Goal: Information Seeking & Learning: Understand process/instructions

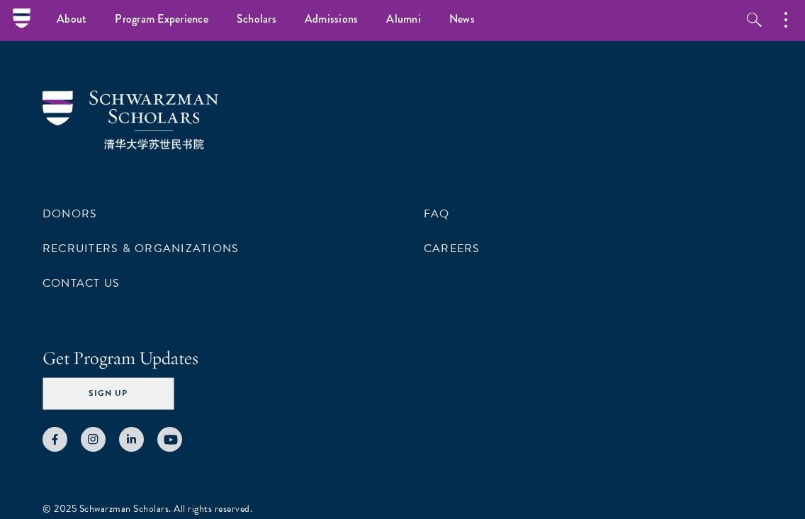
scroll to position [4269, 0]
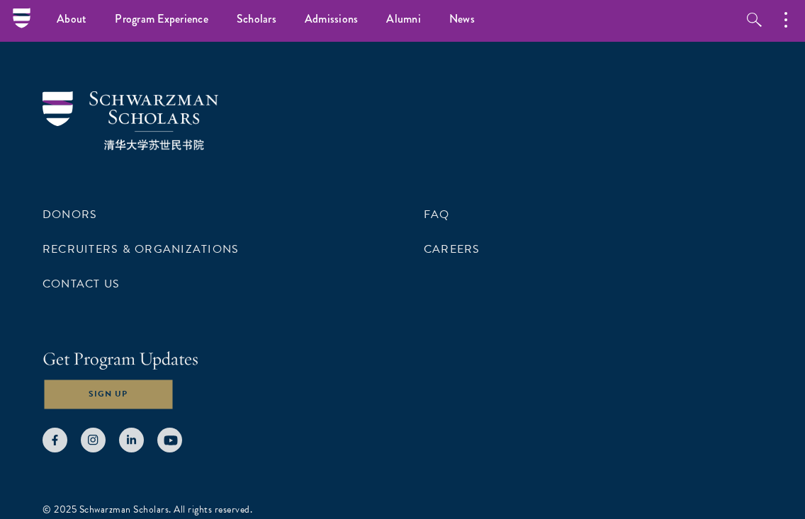
click at [131, 378] on button "Sign Up" at bounding box center [107, 394] width 131 height 32
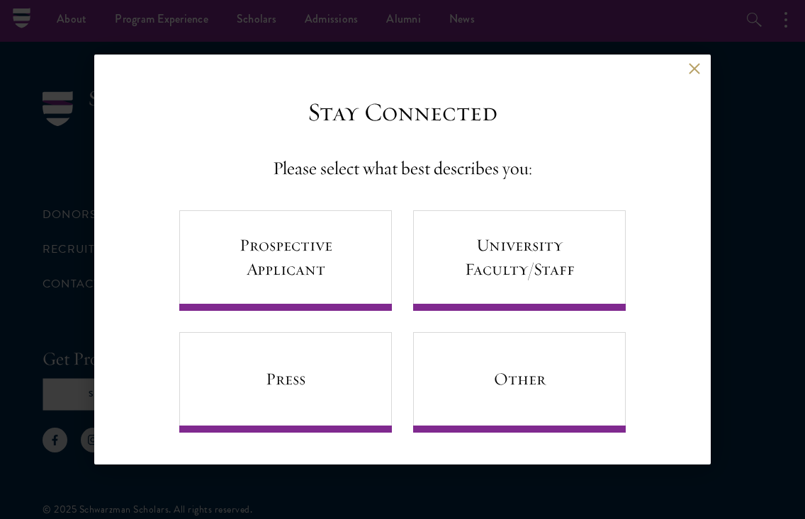
click at [693, 70] on button at bounding box center [694, 69] width 12 height 12
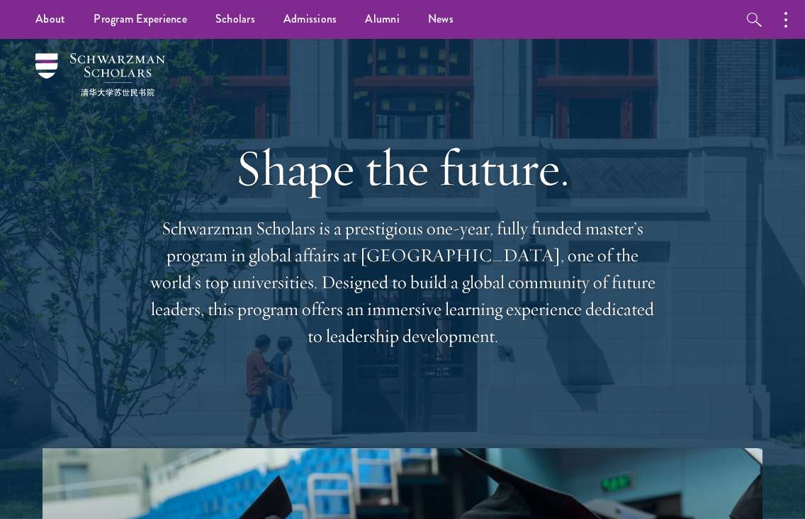
scroll to position [0, 0]
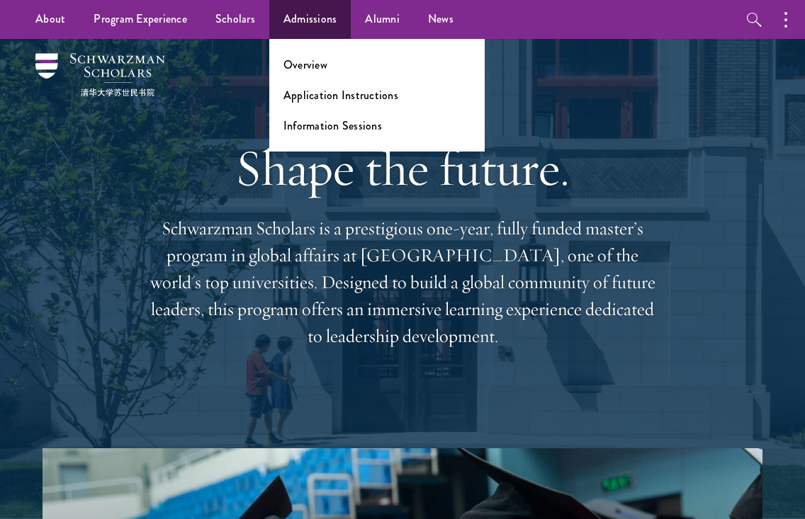
click at [300, 21] on link "Admissions" at bounding box center [310, 19] width 82 height 39
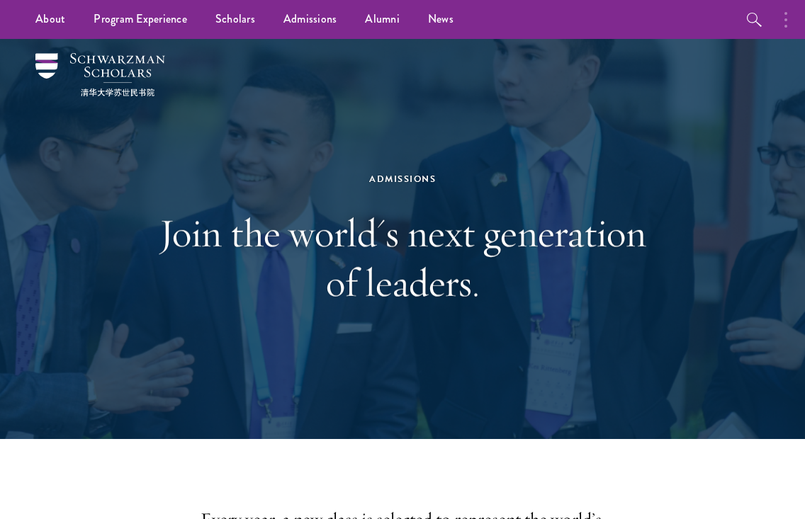
click at [786, 13] on circle "button" at bounding box center [785, 13] width 3 height 3
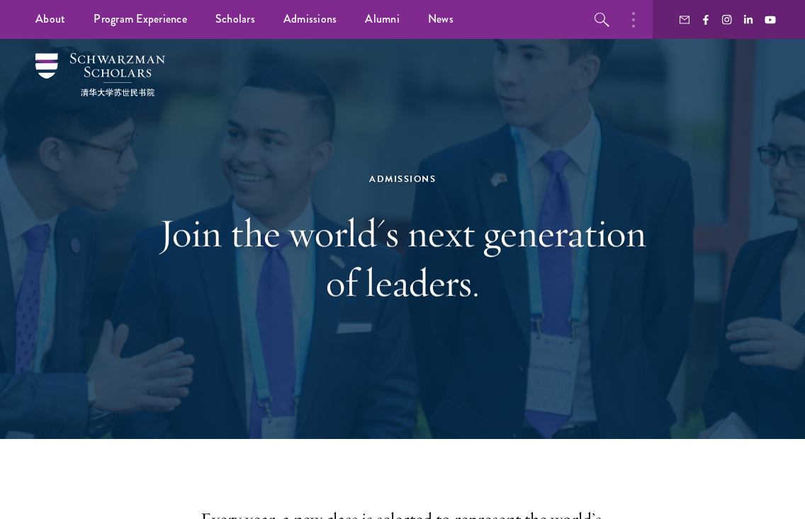
click at [688, 23] on use "button" at bounding box center [684, 20] width 10 height 8
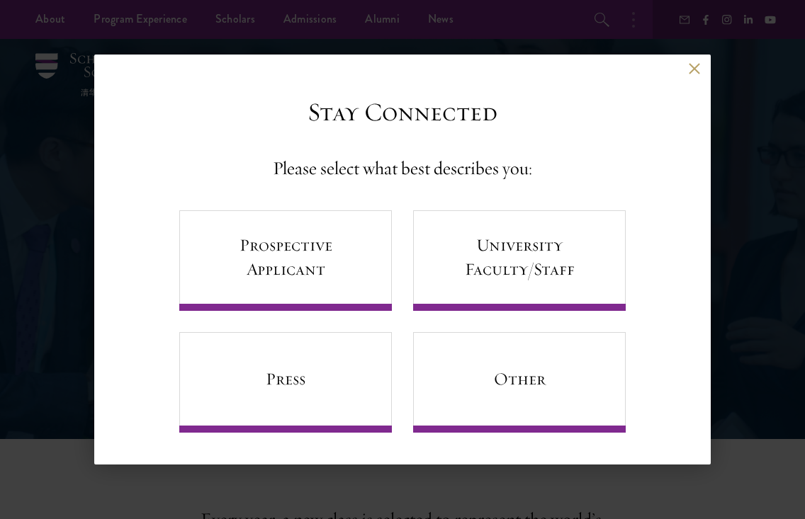
click at [690, 79] on div "Back" at bounding box center [402, 80] width 616 height 34
click at [705, 69] on div "Back" at bounding box center [402, 80] width 616 height 34
click at [701, 69] on div "Back" at bounding box center [402, 80] width 616 height 34
click at [693, 69] on button at bounding box center [694, 69] width 12 height 12
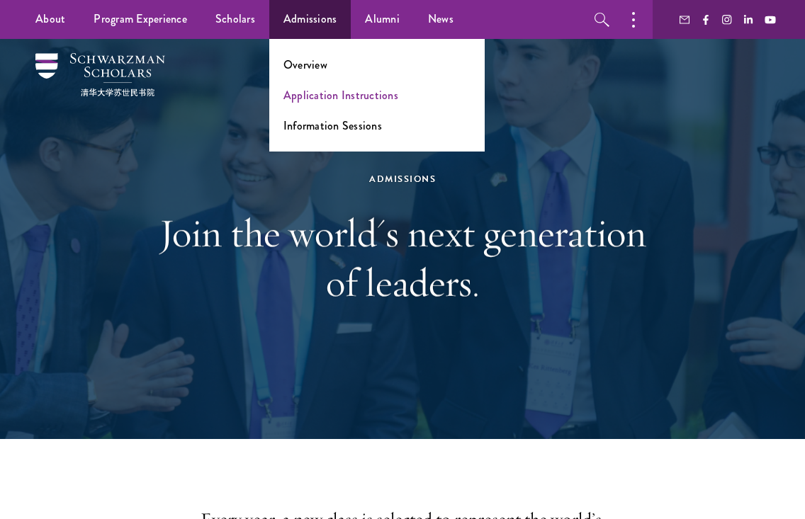
click at [297, 96] on link "Application Instructions" at bounding box center [340, 95] width 115 height 16
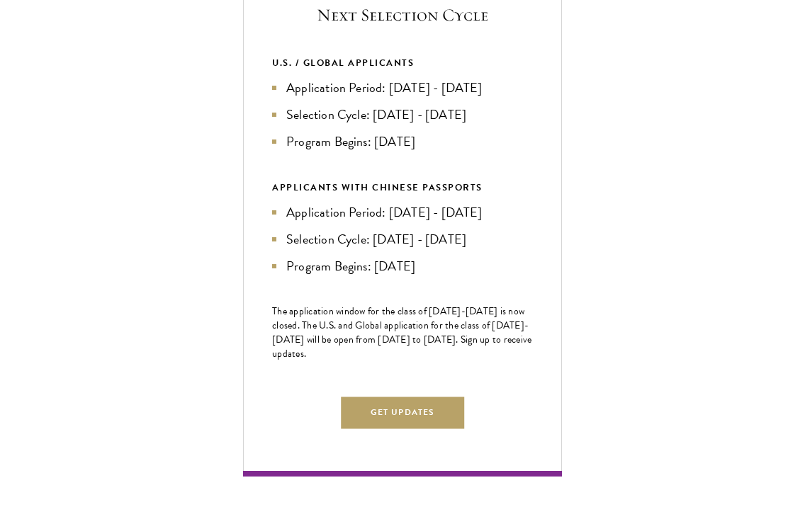
scroll to position [567, 0]
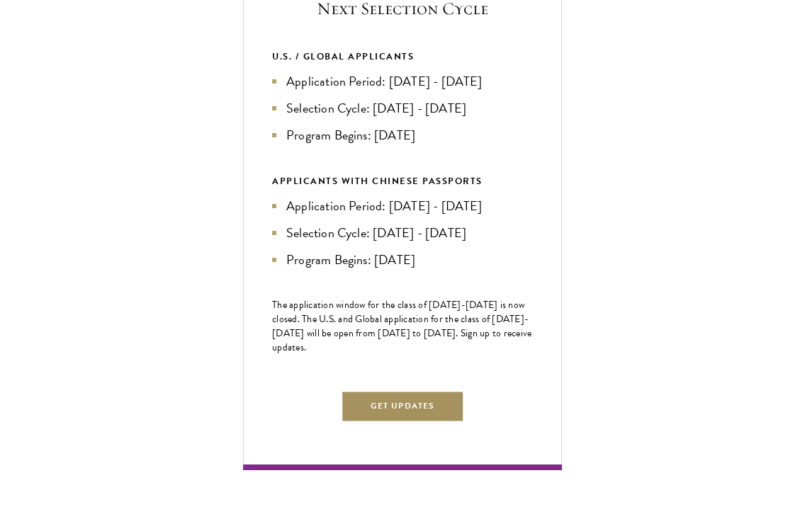
click at [386, 419] on button "Get Updates" at bounding box center [402, 406] width 123 height 32
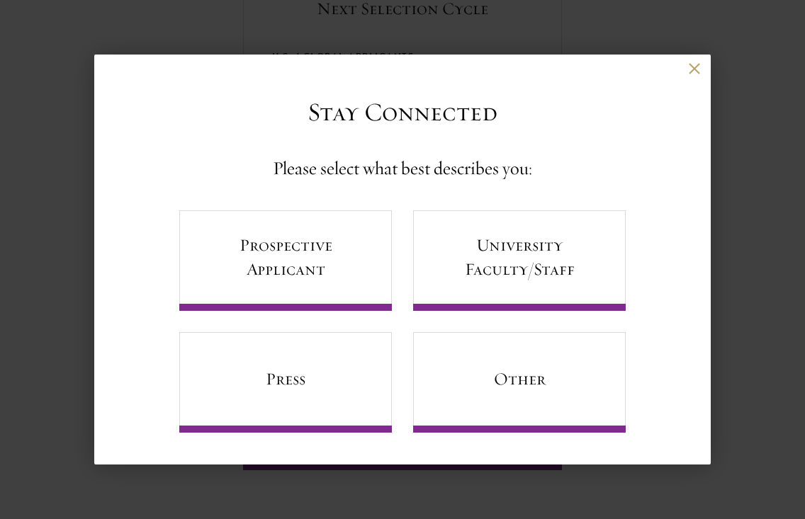
click at [692, 72] on button at bounding box center [694, 69] width 12 height 12
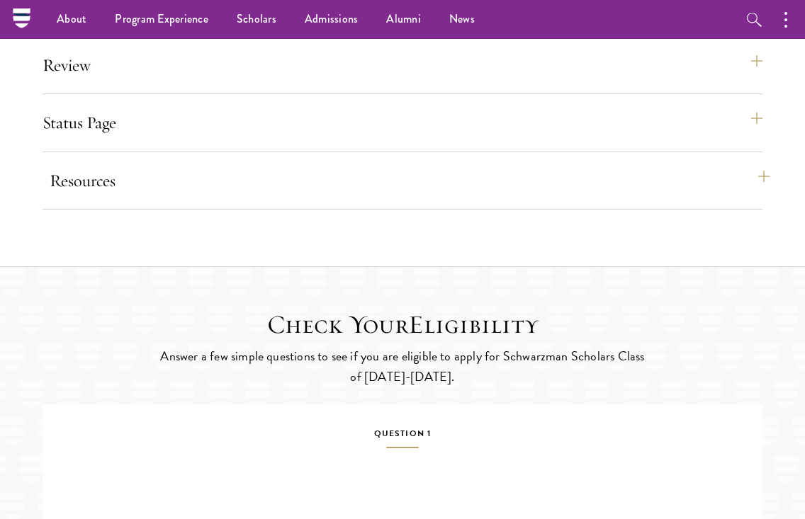
scroll to position [1778, 0]
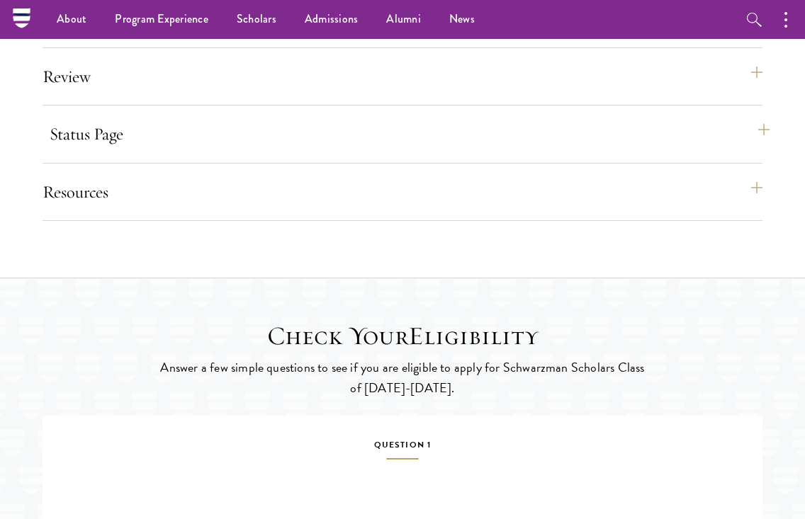
click at [86, 151] on button "Status Page" at bounding box center [410, 134] width 720 height 34
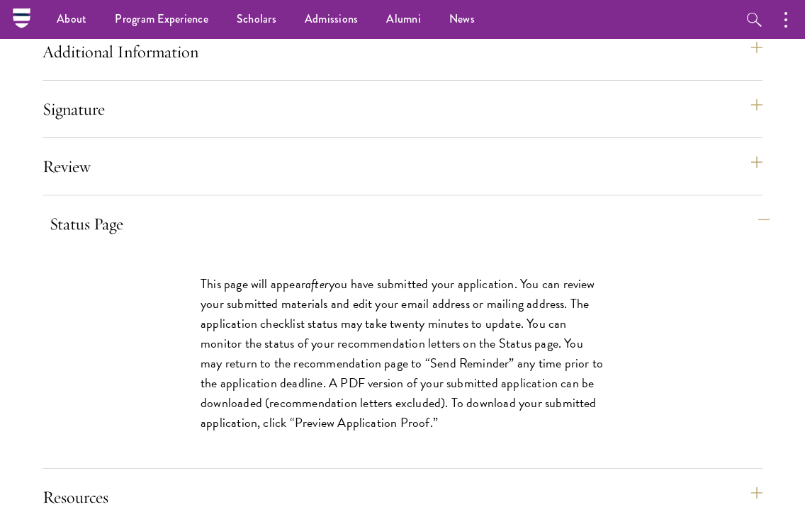
scroll to position [1684, 0]
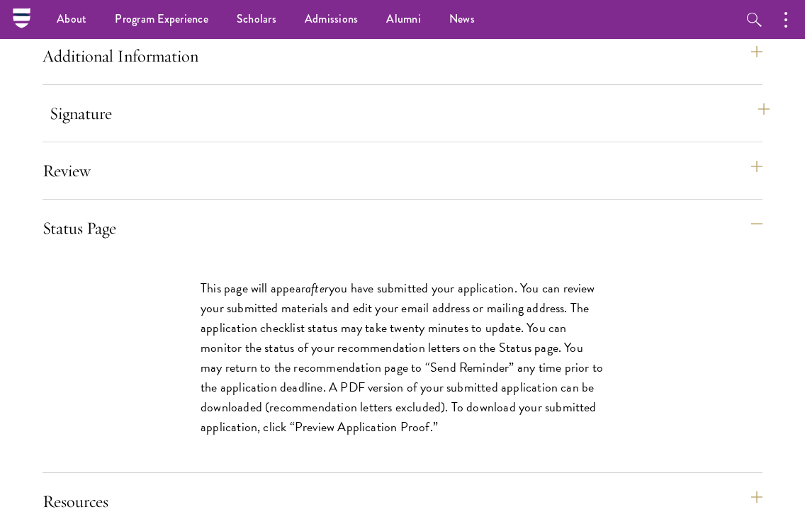
click at [73, 130] on button "Signature" at bounding box center [410, 113] width 720 height 34
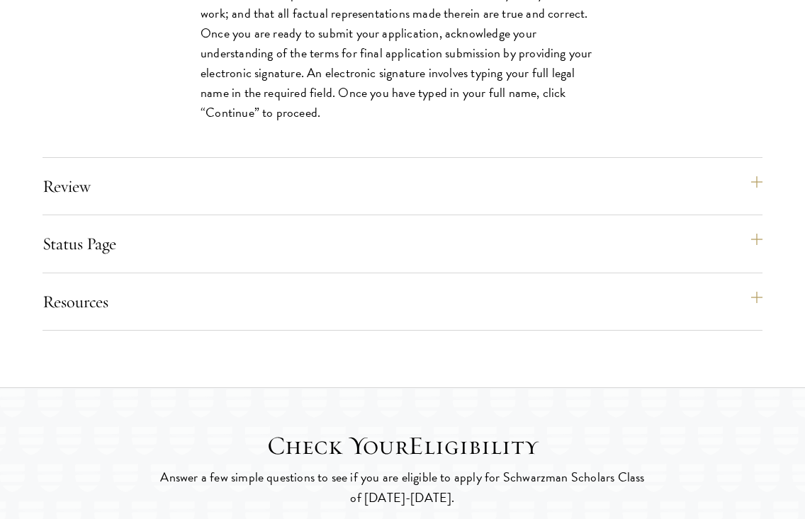
scroll to position [1984, 0]
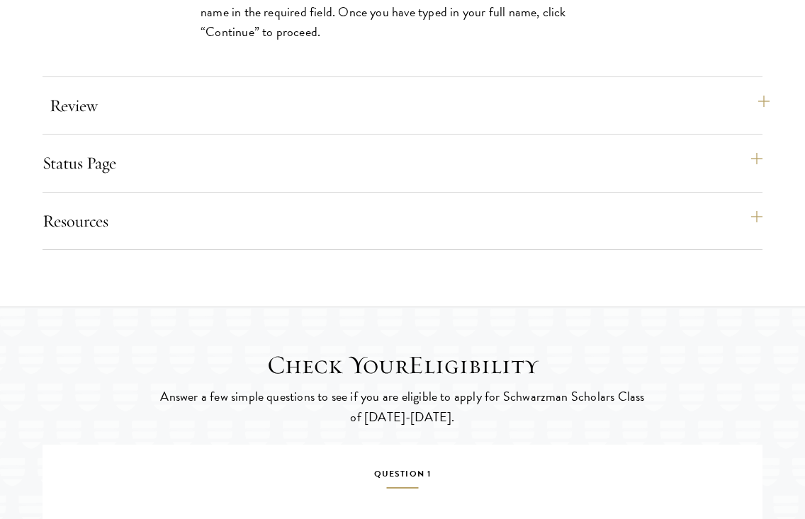
click at [76, 123] on button "Review" at bounding box center [410, 106] width 720 height 34
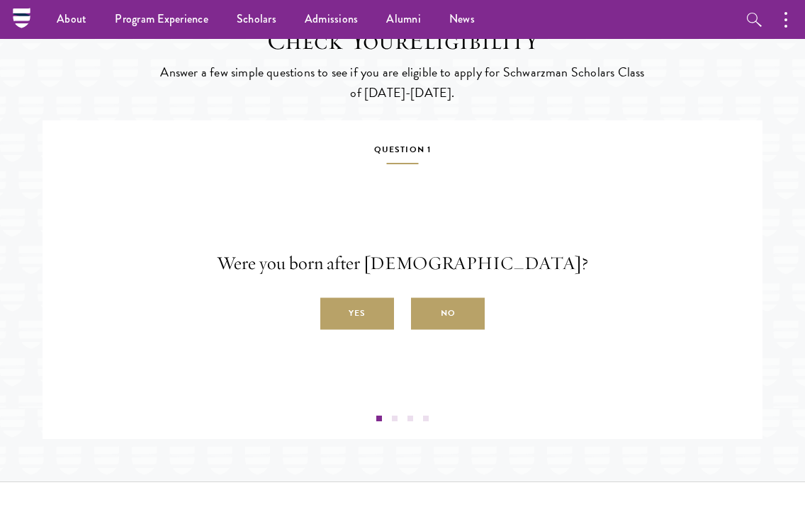
scroll to position [2400, 0]
click at [341, 330] on label "Yes" at bounding box center [357, 314] width 74 height 32
click at [333, 312] on input "Yes" at bounding box center [326, 306] width 13 height 13
radio input "true"
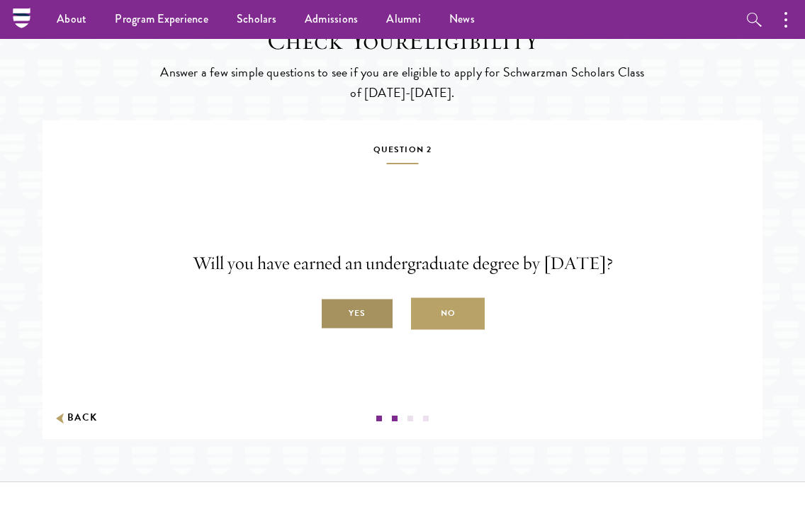
click at [341, 330] on label "Yes" at bounding box center [357, 314] width 74 height 32
click at [333, 312] on input "Yes" at bounding box center [326, 306] width 13 height 13
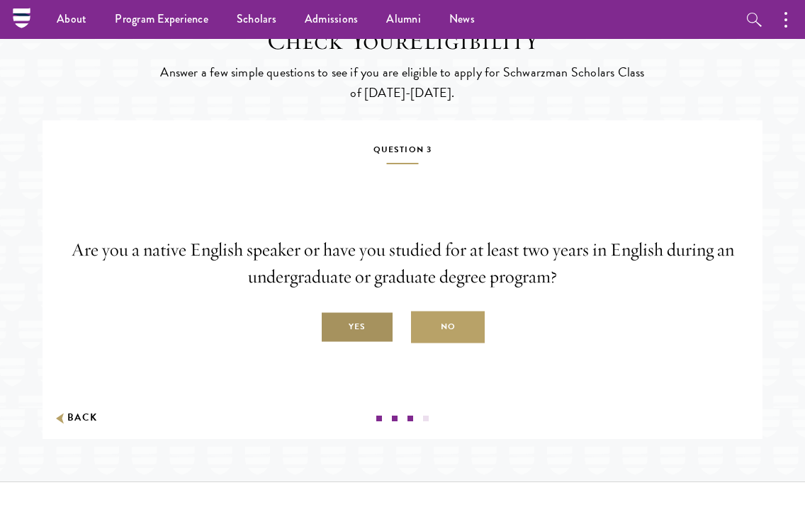
click at [341, 341] on label "Yes" at bounding box center [357, 328] width 74 height 32
click at [333, 326] on input "Yes" at bounding box center [326, 319] width 13 height 13
click at [0, 0] on label "Yes" at bounding box center [0, 0] width 0 height 0
click at [0, 0] on input "Yes" at bounding box center [0, 0] width 0 height 0
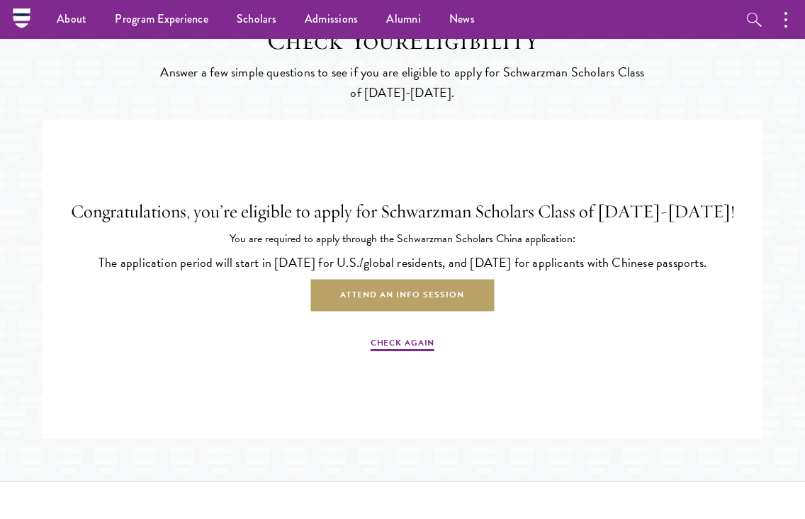
click at [341, 341] on div "Congratulations, you’re eligible to apply for Schwarzman Scholars Class of 2027…" at bounding box center [402, 276] width 698 height 269
click at [388, 353] on link "Check Again" at bounding box center [402, 344] width 64 height 17
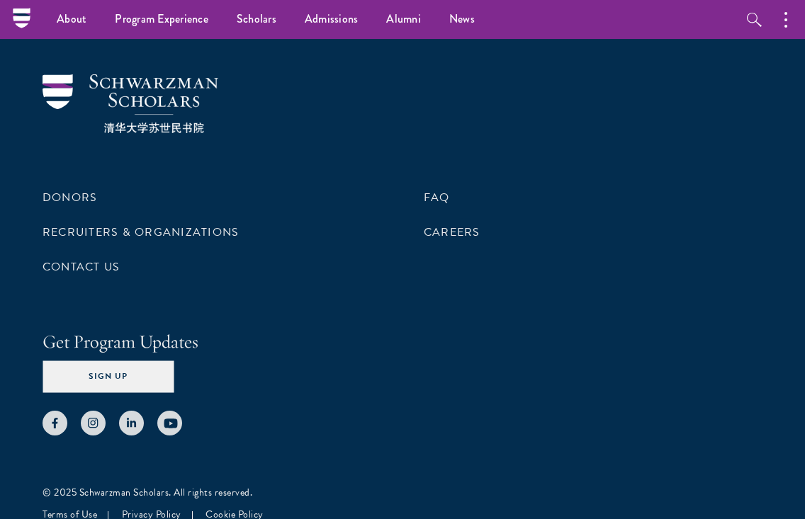
scroll to position [3407, 0]
click at [780, 23] on button "button" at bounding box center [788, 19] width 31 height 39
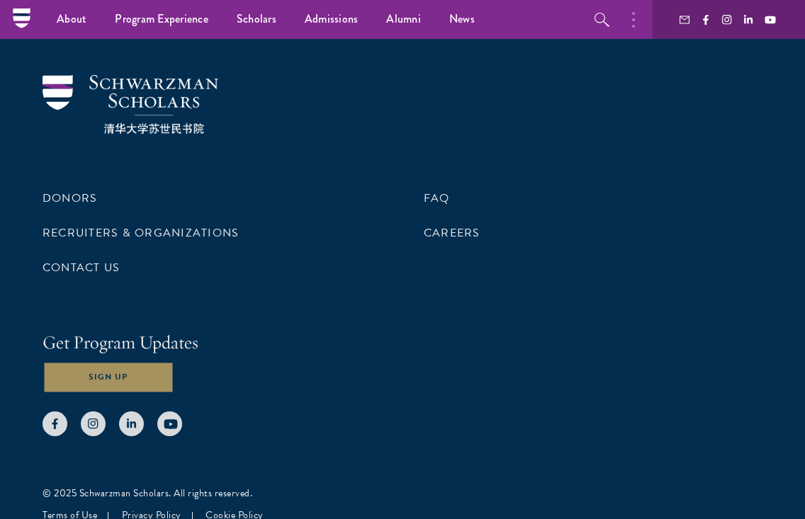
click at [164, 362] on button "Sign Up" at bounding box center [107, 378] width 131 height 32
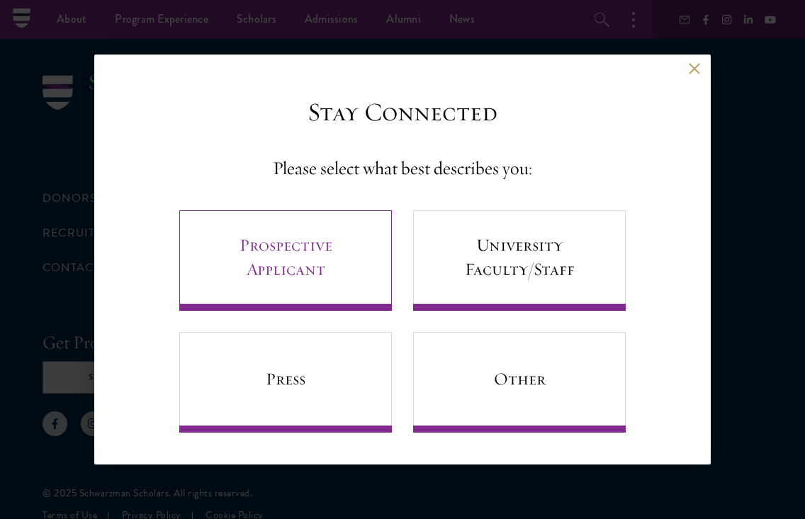
click at [316, 254] on link "Prospective Applicant" at bounding box center [285, 260] width 212 height 101
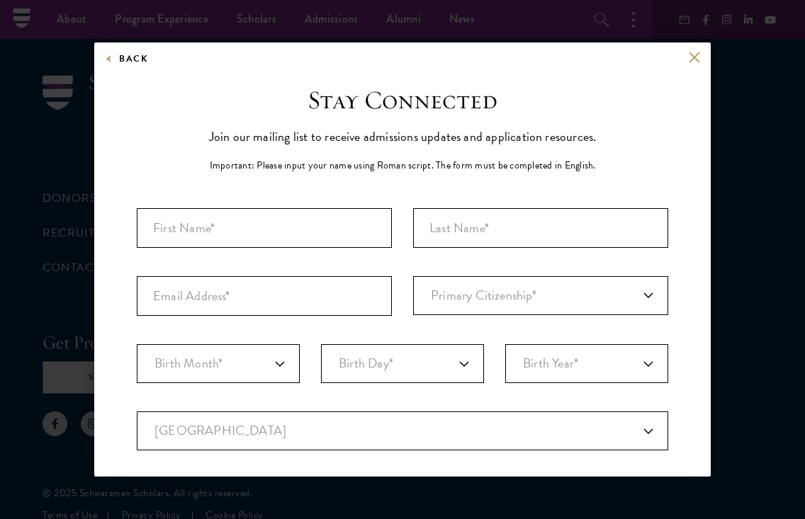
scroll to position [0, 0]
click at [692, 71] on div "Back" at bounding box center [402, 68] width 616 height 34
click at [693, 57] on button at bounding box center [694, 57] width 12 height 12
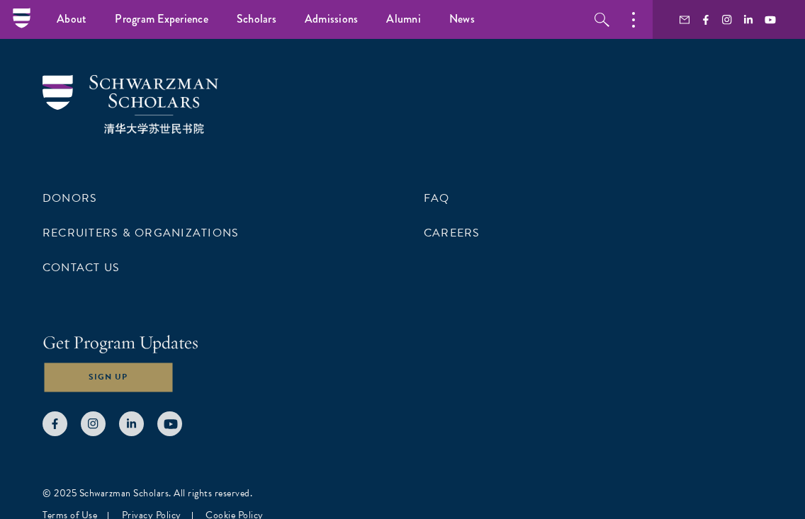
click at [106, 363] on button "Sign Up" at bounding box center [107, 378] width 131 height 32
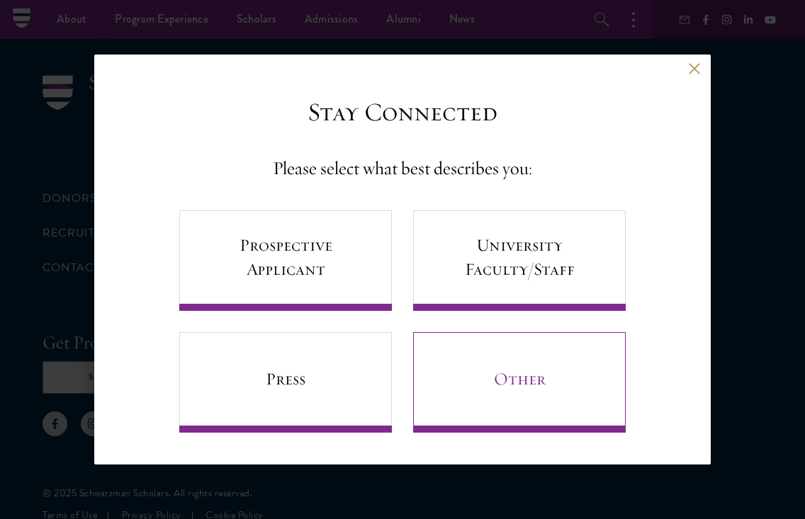
click at [528, 411] on link "Other" at bounding box center [519, 382] width 212 height 101
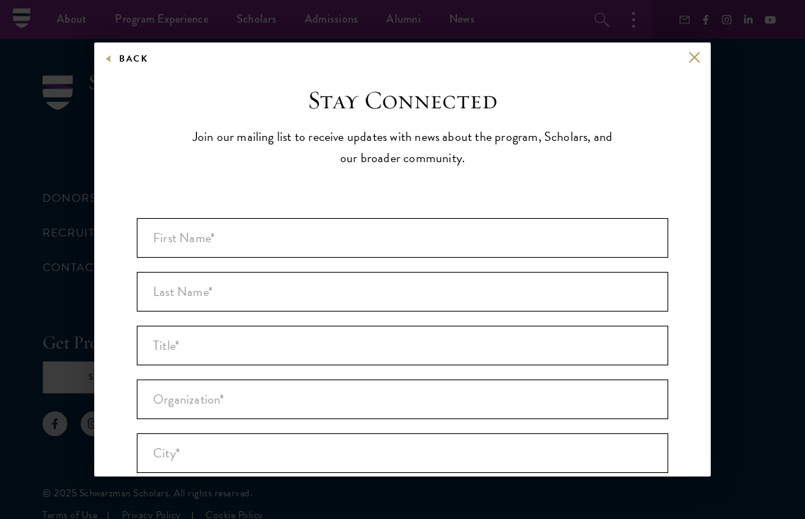
click at [692, 62] on button at bounding box center [694, 57] width 12 height 12
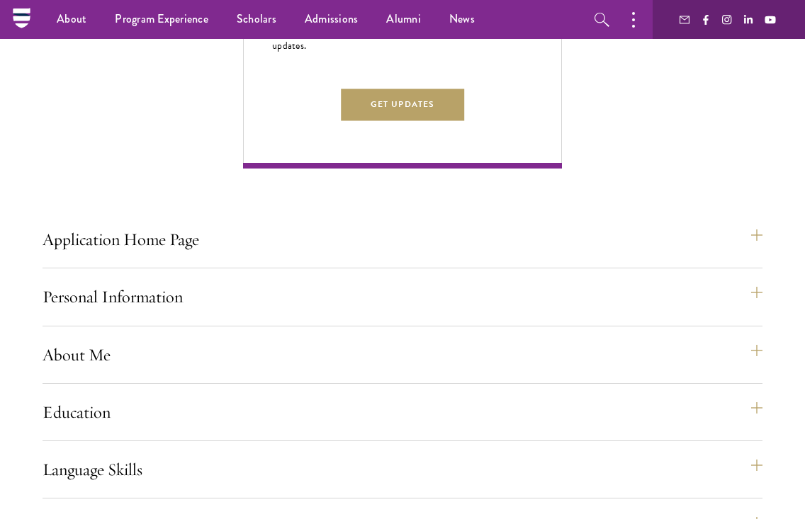
scroll to position [867, 0]
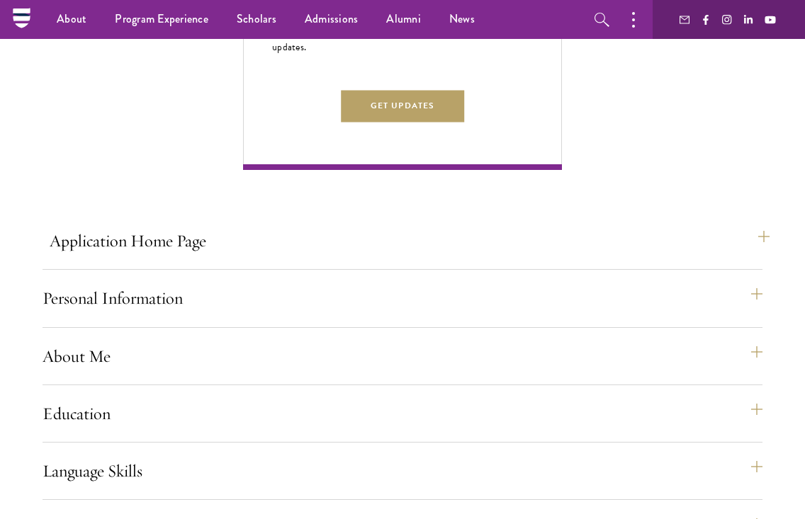
click at [172, 258] on button "Application Home Page" at bounding box center [410, 241] width 720 height 34
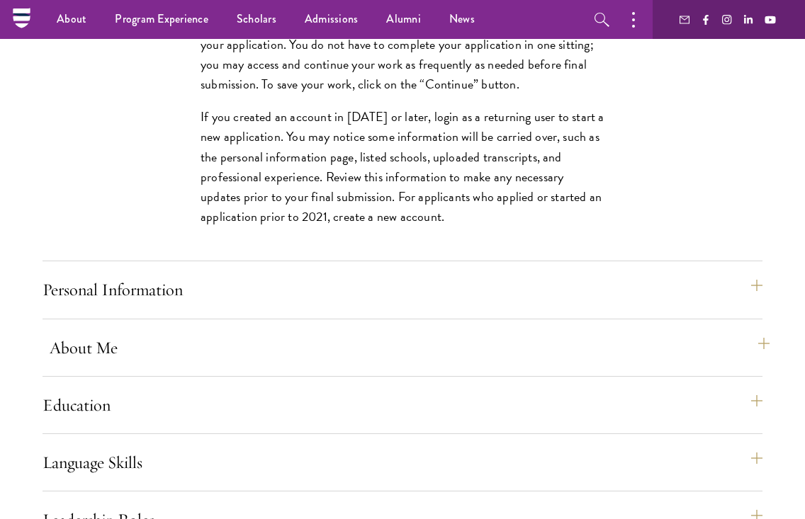
scroll to position [1028, 0]
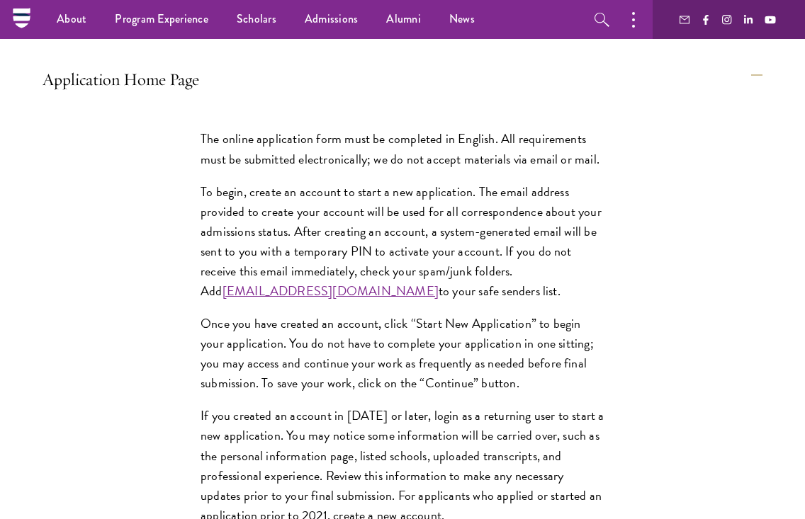
click at [241, 300] on link "admissions@schwarzmanscholars.org" at bounding box center [330, 290] width 216 height 19
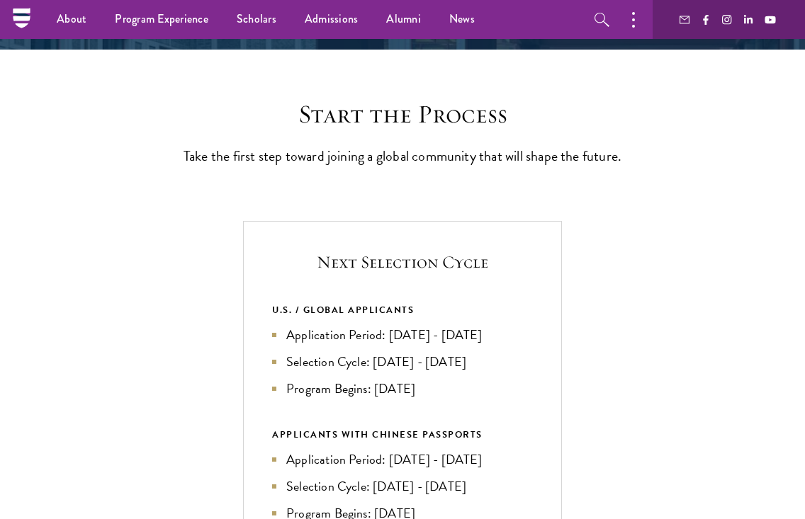
scroll to position [127, 0]
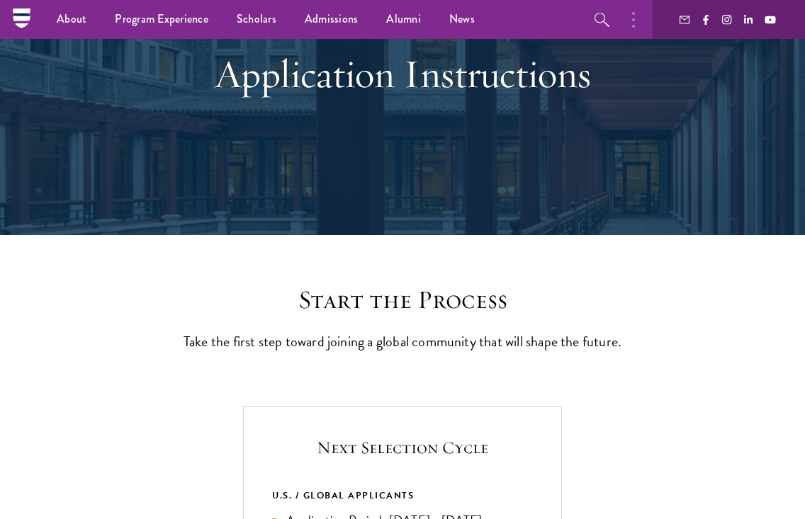
click at [631, 15] on button "button" at bounding box center [636, 19] width 31 height 39
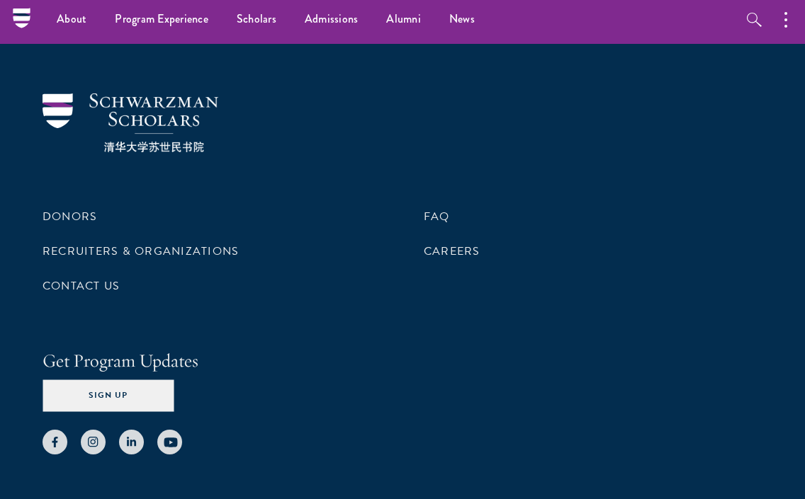
scroll to position [6807, 0]
